Goal: Task Accomplishment & Management: Use online tool/utility

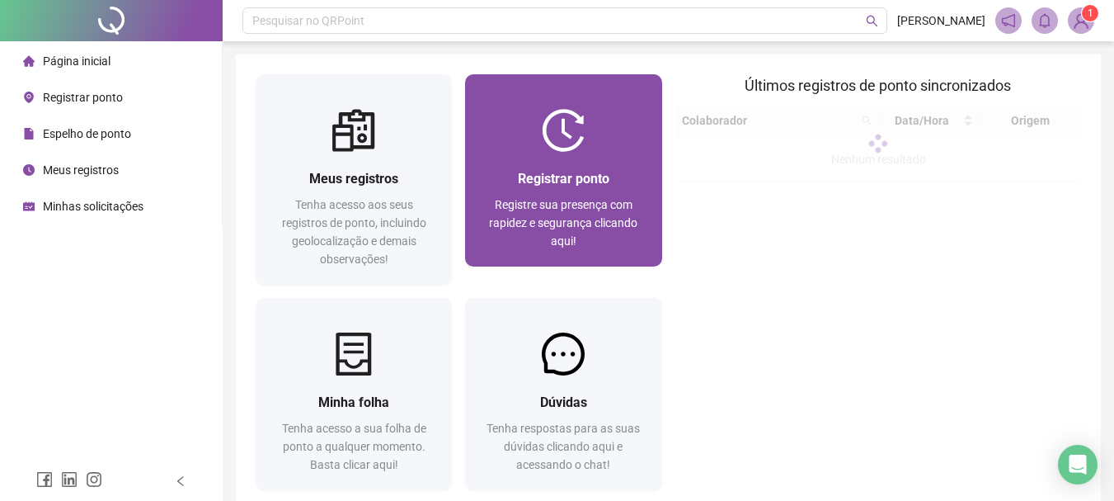
click at [615, 167] on div "Registrar ponto Registre sua presença com rapidez e segurança clicando aqui!" at bounding box center [563, 209] width 196 height 115
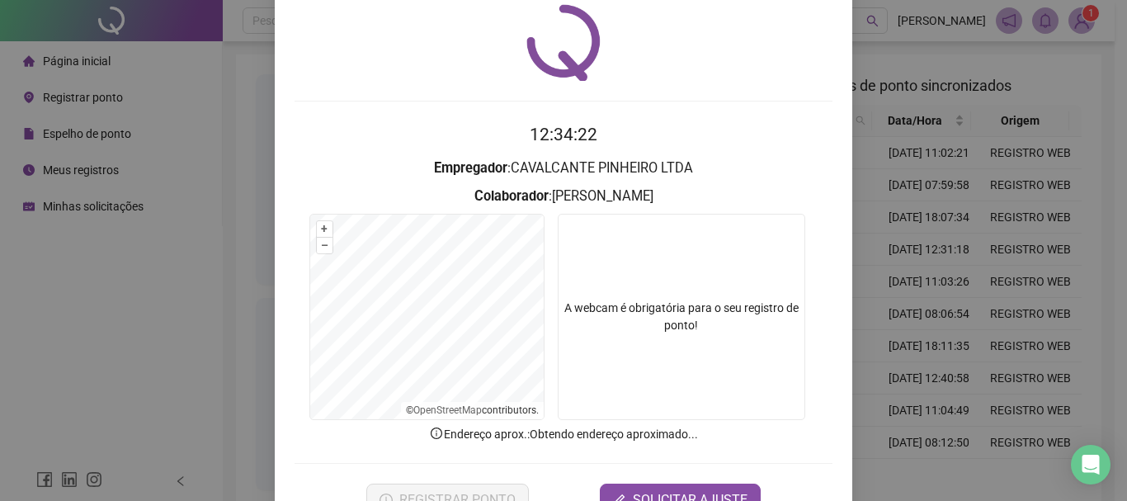
scroll to position [82, 0]
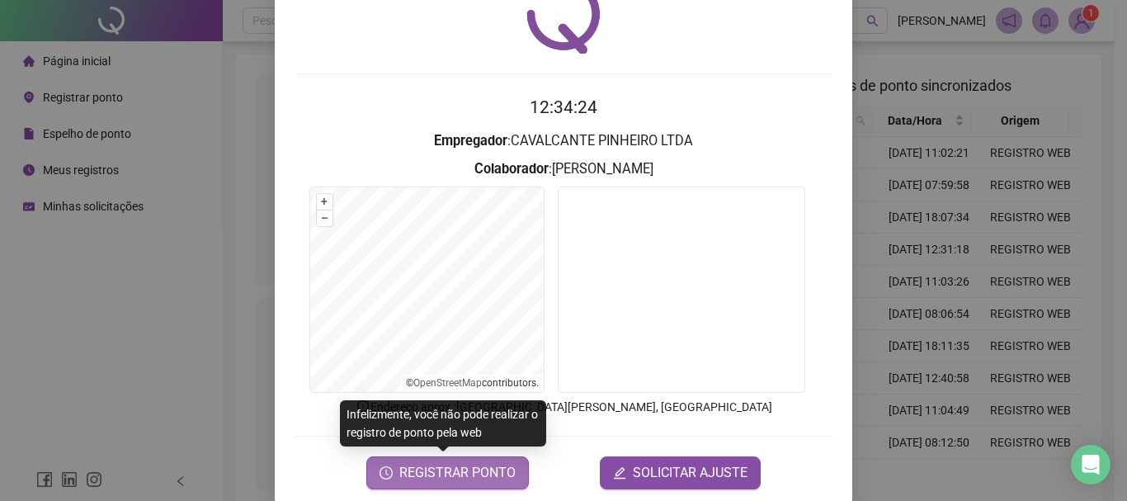
click at [464, 478] on span "REGISTRAR PONTO" at bounding box center [457, 473] width 116 height 20
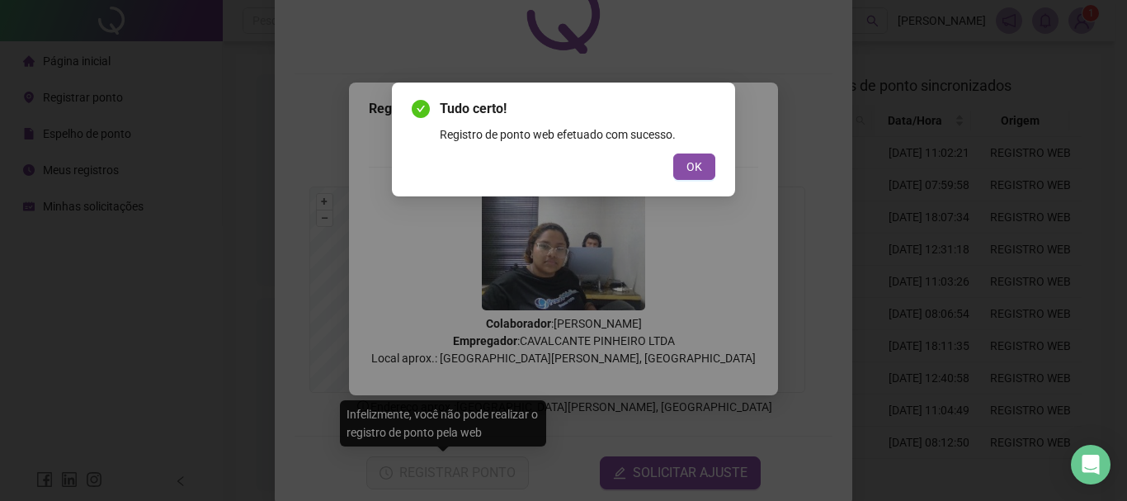
click at [689, 145] on div "Tudo certo! Registro de ponto web efetuado com sucesso. OK" at bounding box center [564, 139] width 304 height 81
click at [694, 161] on span "OK" at bounding box center [694, 167] width 16 height 18
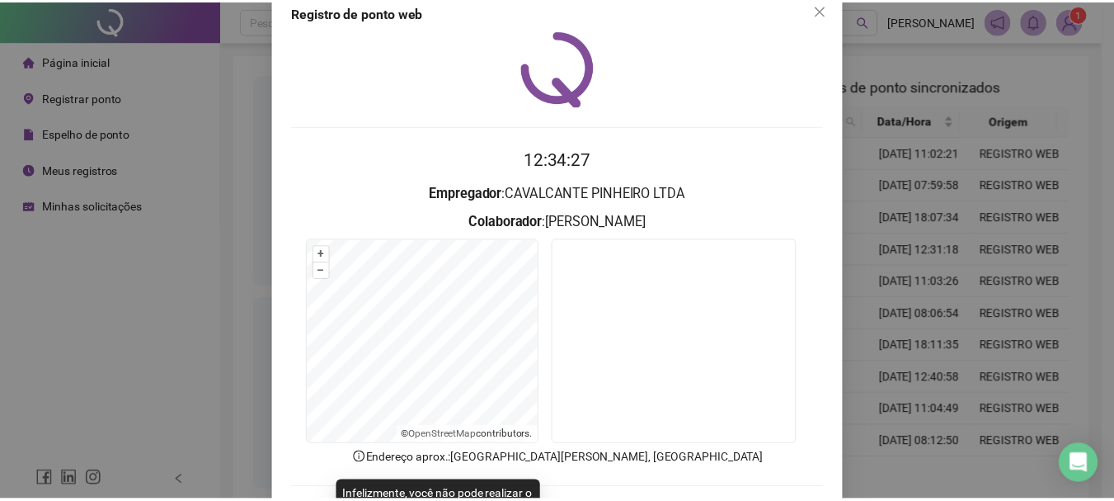
scroll to position [0, 0]
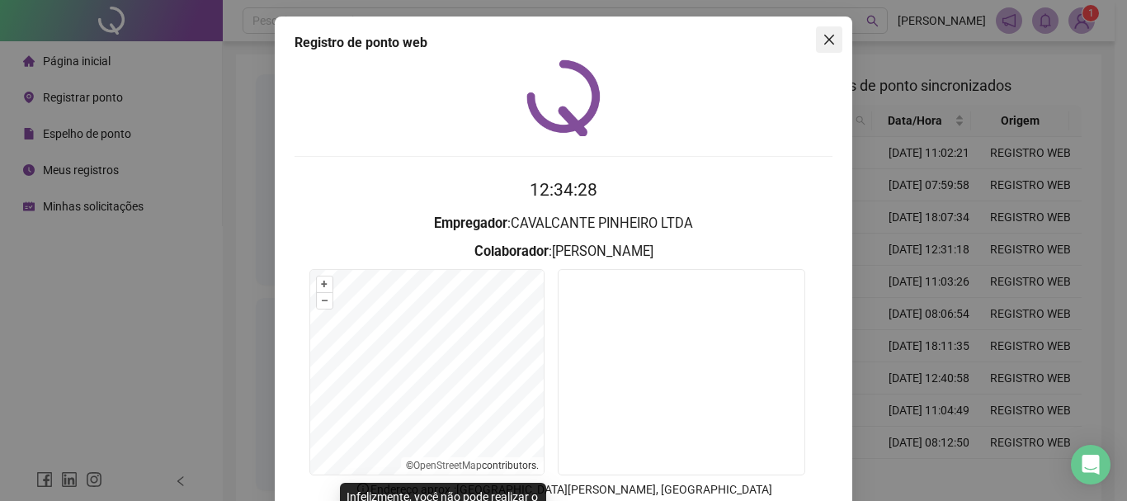
click at [827, 42] on icon "close" at bounding box center [828, 39] width 13 height 13
